Goal: Task Accomplishment & Management: Manage account settings

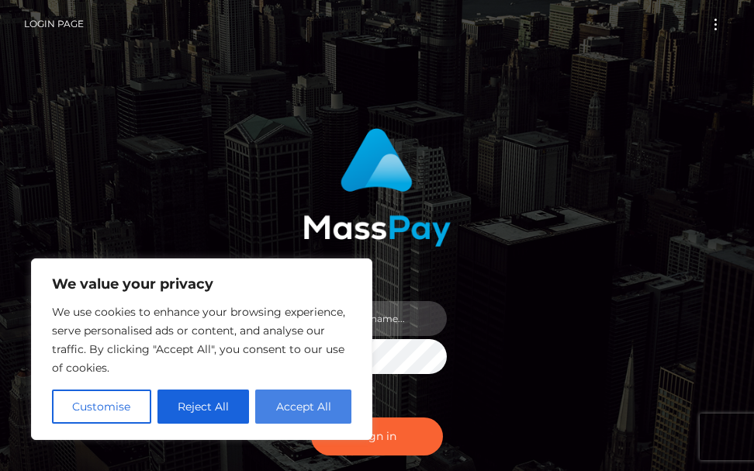
type input "[PERSON_NAME].cope2"
click at [306, 404] on button "Accept All" at bounding box center [303, 406] width 96 height 34
checkbox input "true"
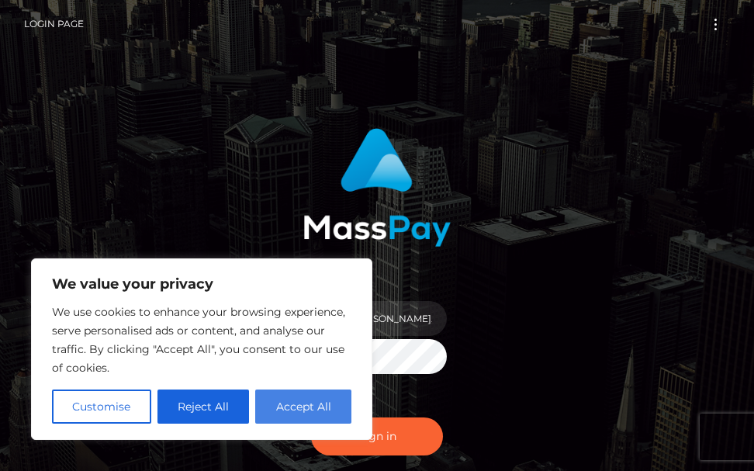
checkbox input "true"
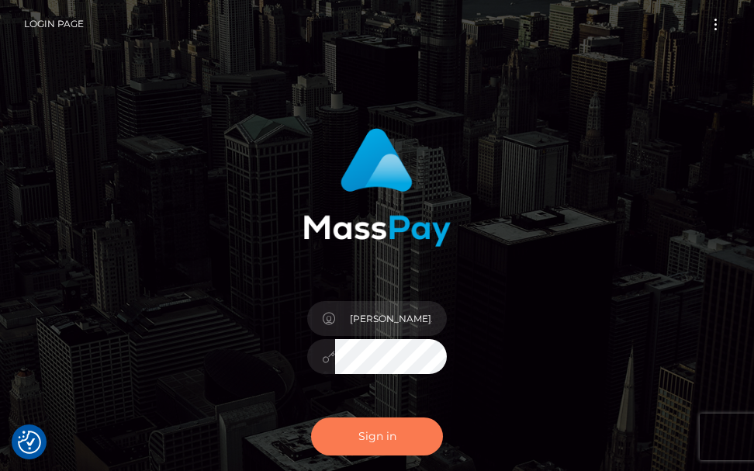
click at [360, 446] on button "Sign in" at bounding box center [377, 436] width 132 height 38
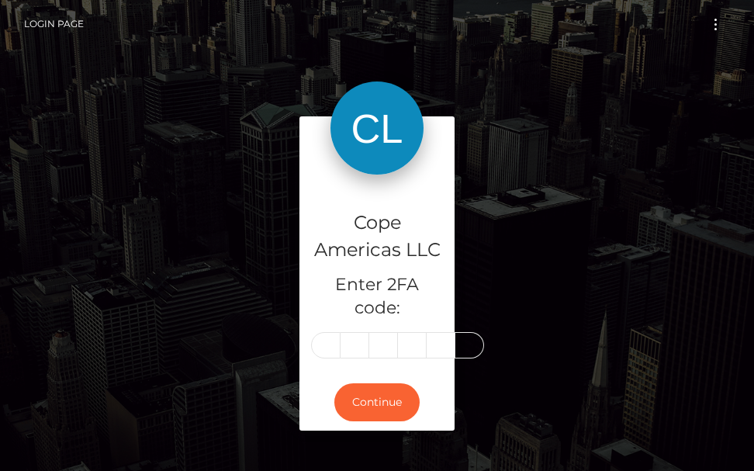
type input "5"
type input "7"
type input "2"
type input "9"
type input "3"
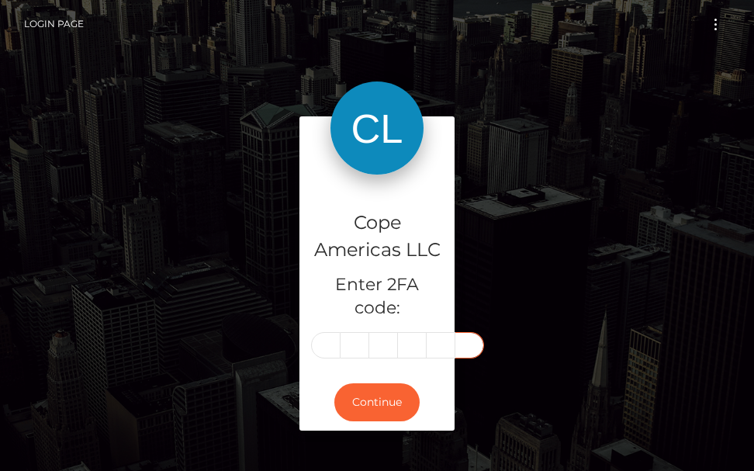
type input "3"
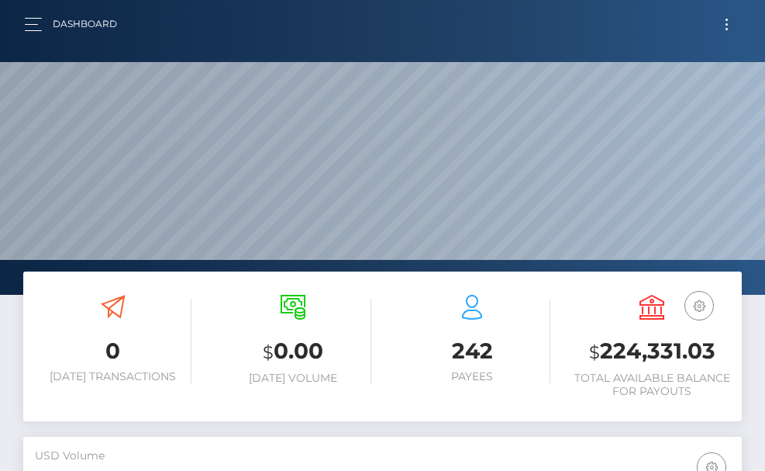
scroll to position [275, 347]
click at [35, 25] on button "button" at bounding box center [38, 24] width 29 height 21
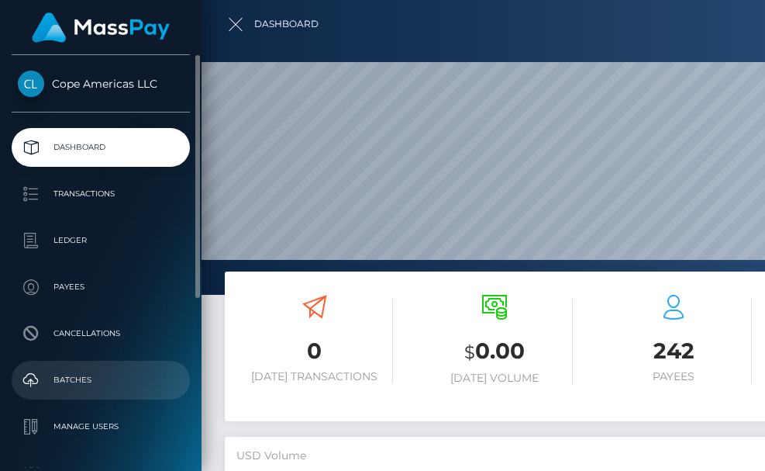
click at [67, 378] on p "Batches" at bounding box center [101, 379] width 166 height 23
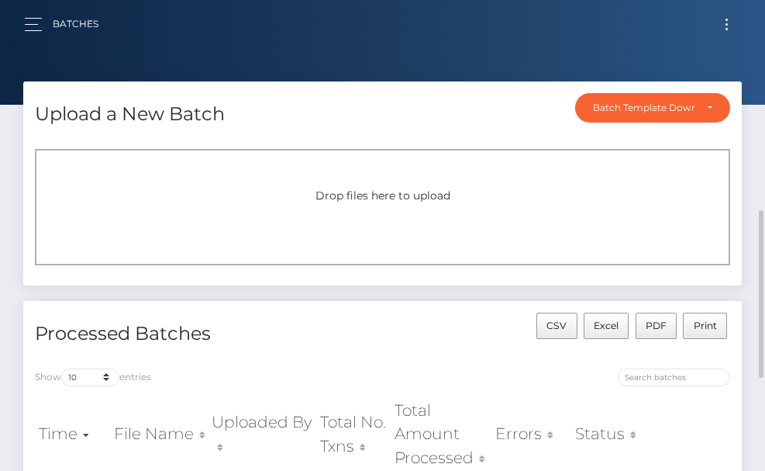
scroll to position [465, 0]
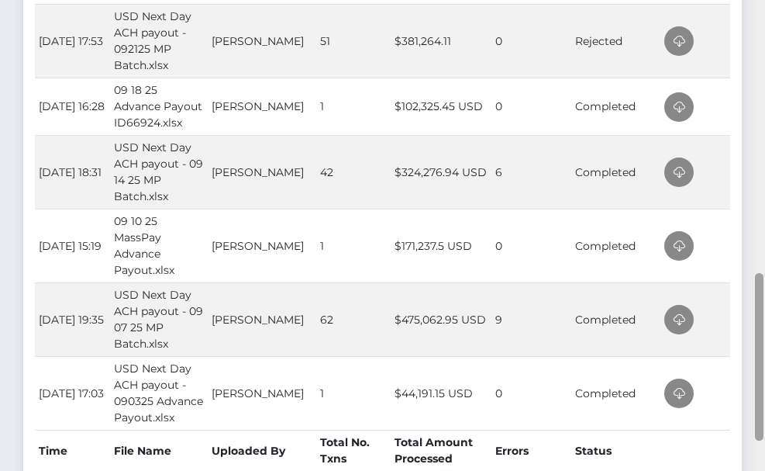
drag, startPoint x: 757, startPoint y: 315, endPoint x: 621, endPoint y: 427, distance: 175.7
click at [708, 423] on div "Batches Loading... Loading..." at bounding box center [382, 235] width 765 height 471
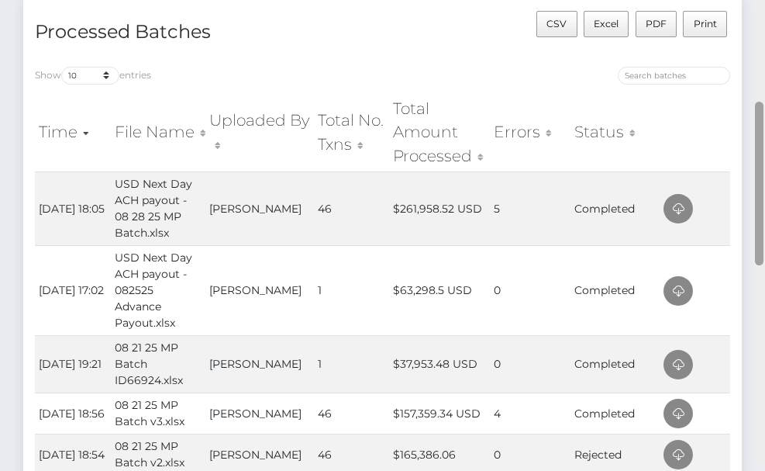
scroll to position [299, 0]
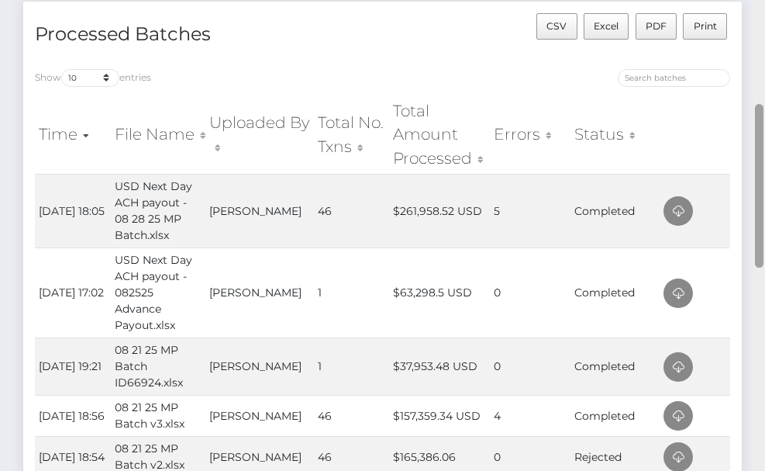
drag, startPoint x: 757, startPoint y: 297, endPoint x: 776, endPoint y: 130, distance: 167.9
click at [765, 130] on html "Cope Americas LLC Dashboard Transactions Ledger Payees Batches" at bounding box center [382, 235] width 765 height 471
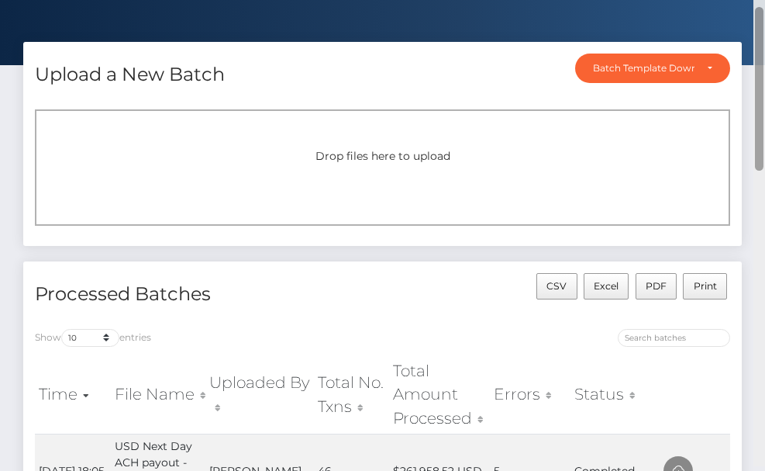
scroll to position [35, 0]
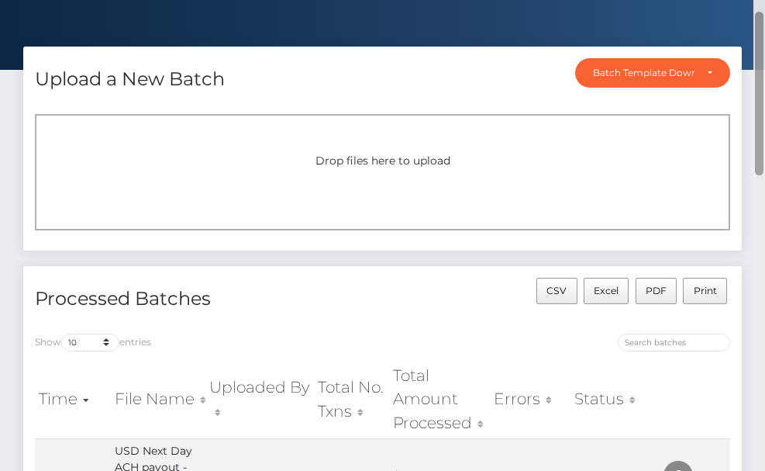
drag, startPoint x: 760, startPoint y: 152, endPoint x: 769, endPoint y: 60, distance: 92.7
click at [765, 60] on html "Cope Americas LLC Dashboard Transactions Ledger Payees Batches" at bounding box center [382, 235] width 765 height 471
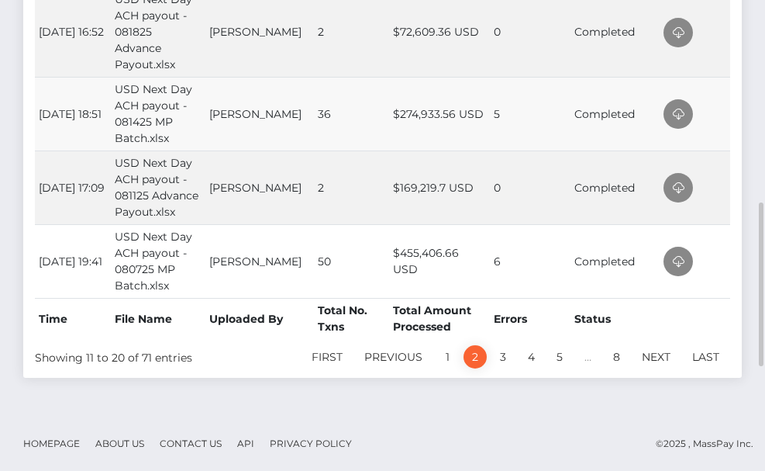
scroll to position [879, 0]
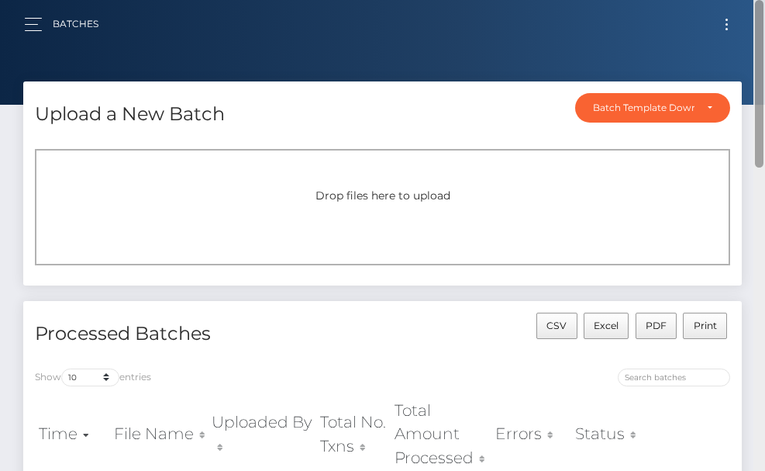
drag, startPoint x: 758, startPoint y: 298, endPoint x: 780, endPoint y: -3, distance: 301.7
click at [765, 0] on html "Cope Americas LLC Dashboard Transactions Ledger Payees Batches" at bounding box center [382, 235] width 765 height 471
click at [44, 24] on button "button" at bounding box center [38, 24] width 29 height 21
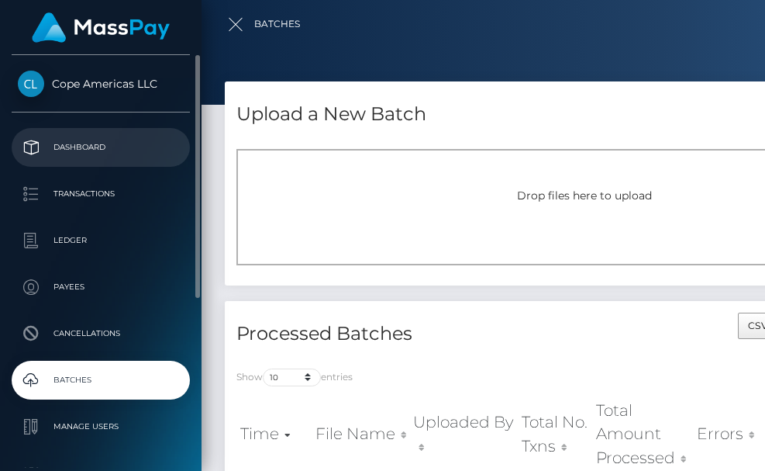
click at [75, 144] on p "Dashboard" at bounding box center [101, 147] width 166 height 23
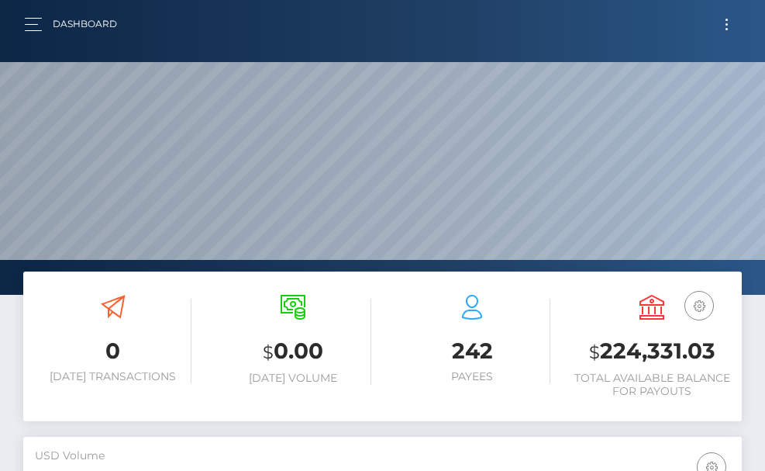
scroll to position [275, 347]
click at [727, 24] on span "Toggle navigation" at bounding box center [727, 24] width 2 height 2
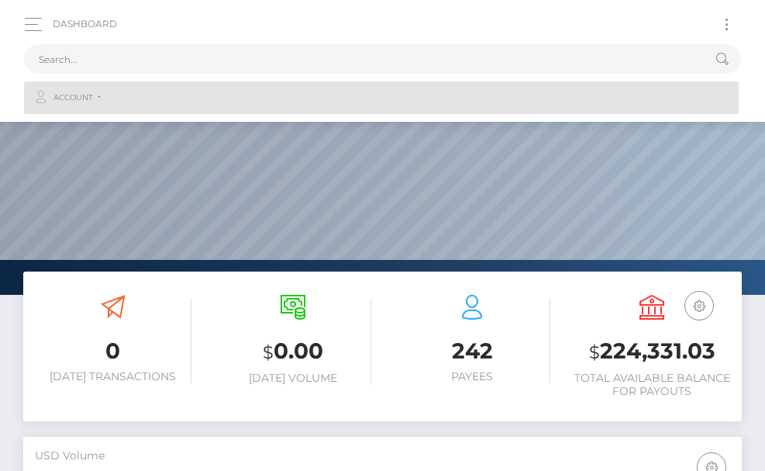
click at [53, 98] on link "Account" at bounding box center [381, 97] width 715 height 33
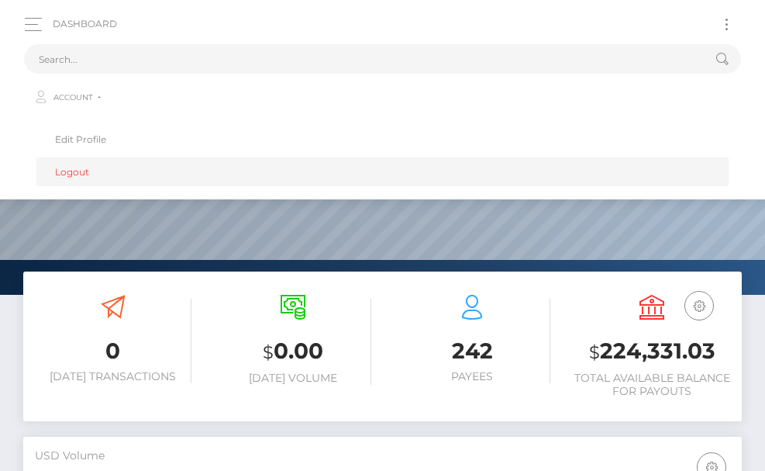
click at [81, 173] on link "Logout" at bounding box center [382, 171] width 693 height 29
